Goal: Transaction & Acquisition: Obtain resource

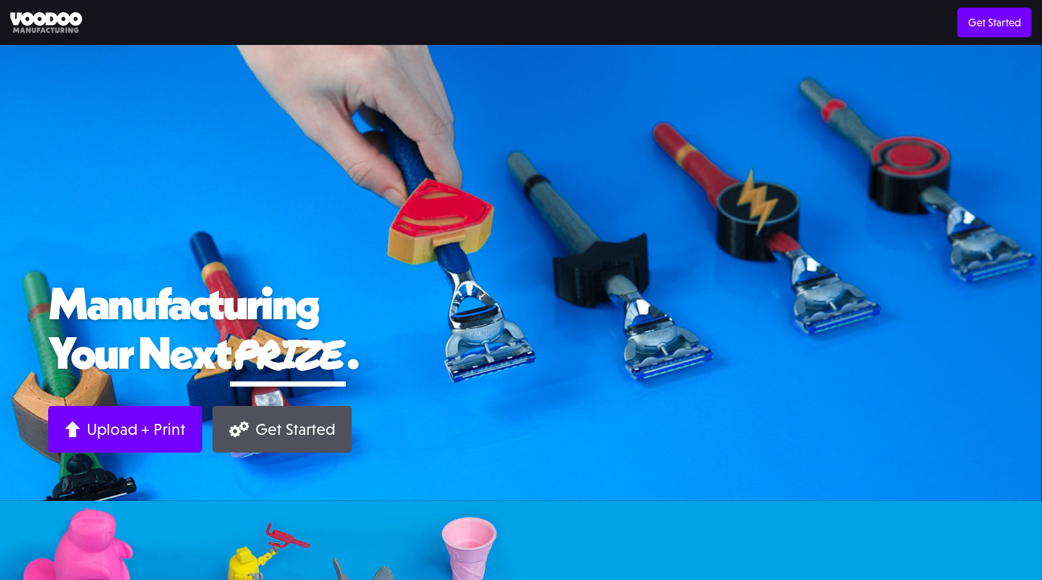
drag, startPoint x: 126, startPoint y: 422, endPoint x: 198, endPoint y: 398, distance: 76.5
click at [126, 422] on div "Upload + Print" at bounding box center [136, 429] width 99 height 20
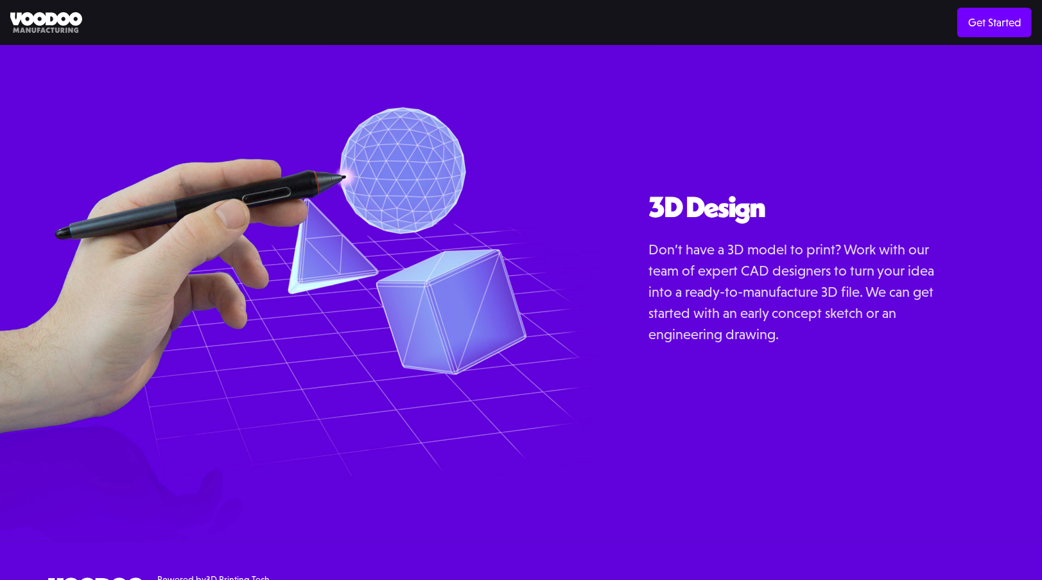
scroll to position [1479, 0]
